Goal: Transaction & Acquisition: Purchase product/service

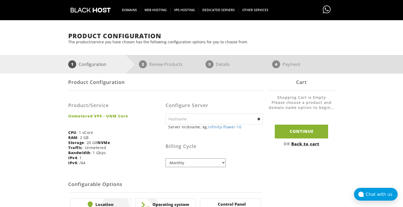
scroll to position [36, 0]
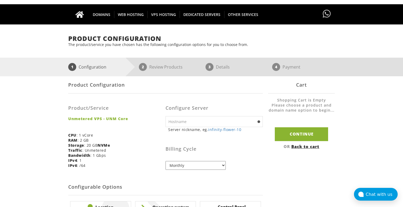
click at [199, 163] on select "Monthly Quarterly (Save: ~5%) Semi-Annually (Save: ~10%) Annually (Save: ~15%) …" at bounding box center [195, 165] width 60 height 9
select select "annually"
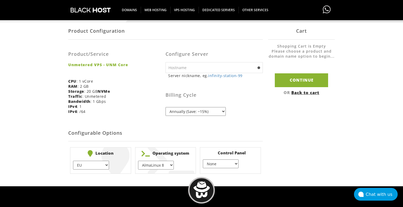
scroll to position [92, 0]
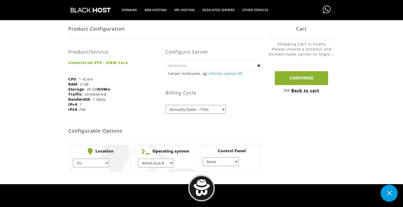
click at [101, 159] on select "EU } [GEOGRAPHIC_DATA] } [GEOGRAPHIC_DATA] } [GEOGRAPHIC_DATA] } [GEOGRAPHIC_DA…" at bounding box center [91, 163] width 36 height 9
select select "1226"
click at [159, 160] on select "AlmaLinux 8 } AlmaLinux 9 } AlmaLinux 10 } Rocky Linux 8 } Rocky Linux 9 } Cent…" at bounding box center [156, 163] width 36 height 9
select select "1208"
click at [222, 159] on select "None } Virtualmin } Cpanel } DirectAdmin }" at bounding box center [221, 162] width 36 height 9
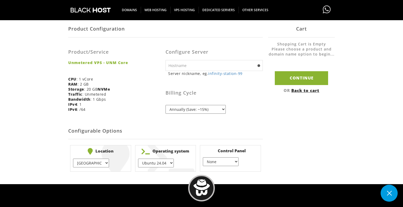
select select "256"
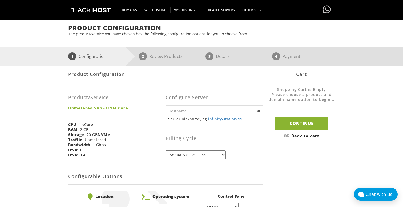
scroll to position [40, 0]
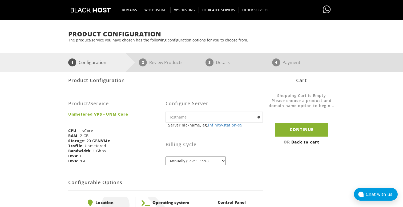
click at [226, 116] on input "text" at bounding box center [213, 117] width 97 height 11
type input "a"
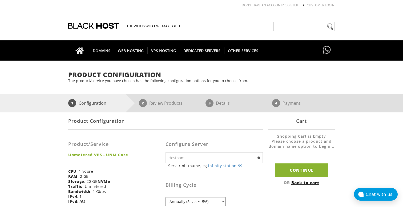
scroll to position [0, 0]
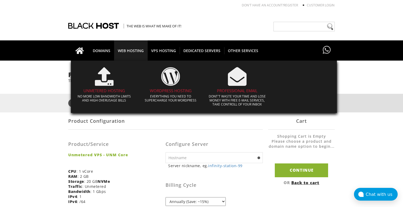
click at [128, 51] on span "WEB HOSTING" at bounding box center [130, 50] width 33 height 7
